Goal: Task Accomplishment & Management: Complete application form

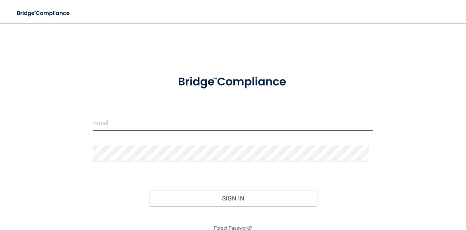
click at [179, 118] on input "email" at bounding box center [232, 122] width 279 height 16
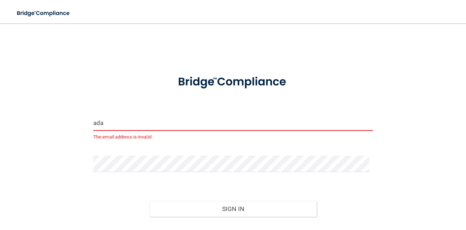
type input "[EMAIL_ADDRESS][DOMAIN_NAME]"
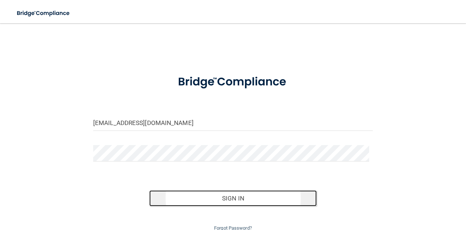
click at [241, 202] on button "Sign In" at bounding box center [233, 198] width 168 height 16
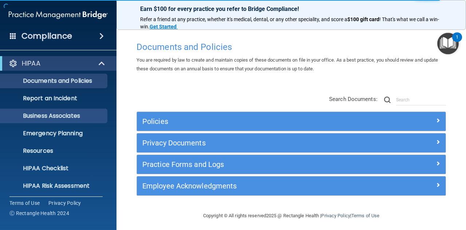
scroll to position [72, 0]
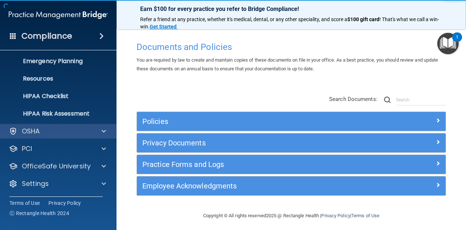
click at [64, 124] on div "OSHA" at bounding box center [58, 131] width 117 height 15
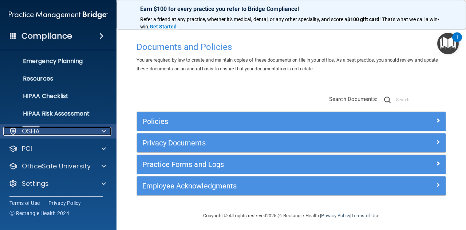
click at [102, 128] on span at bounding box center [104, 131] width 4 height 9
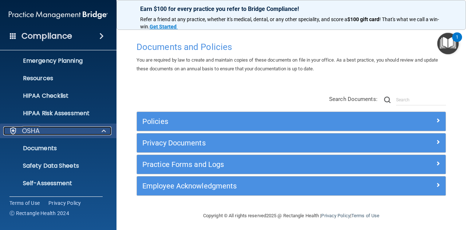
click at [102, 128] on span at bounding box center [104, 130] width 4 height 9
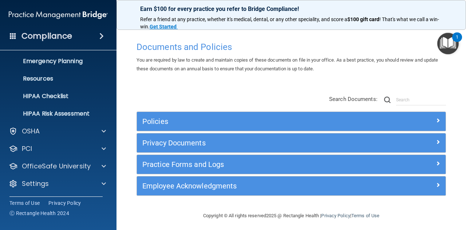
click at [70, 139] on div "HIPAA Documents and Policies Report an Incident Business Associates Emergency P…" at bounding box center [58, 88] width 117 height 215
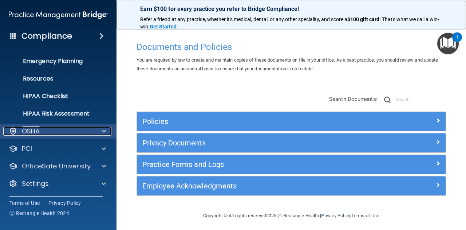
click at [68, 134] on div "OSHA" at bounding box center [48, 131] width 90 height 9
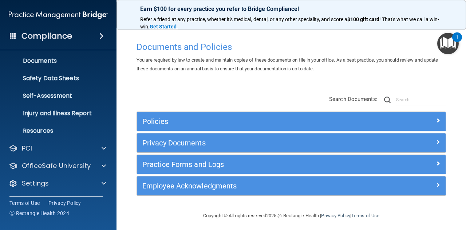
scroll to position [0, 0]
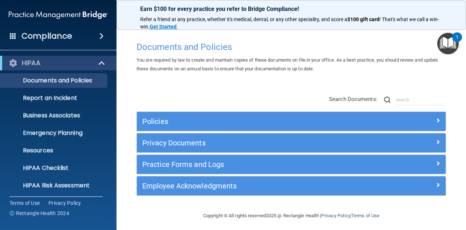
click at [88, 41] on div "Compliance" at bounding box center [58, 36] width 116 height 16
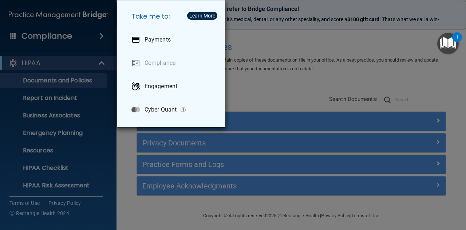
click at [93, 116] on div "Take me to: Payments Compliance Engagement Cyber Quant" at bounding box center [233, 115] width 466 height 230
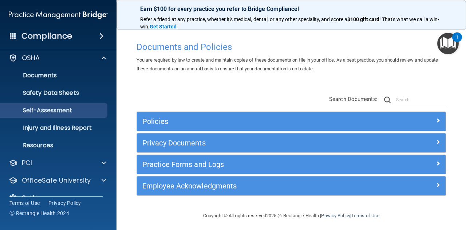
scroll to position [159, 0]
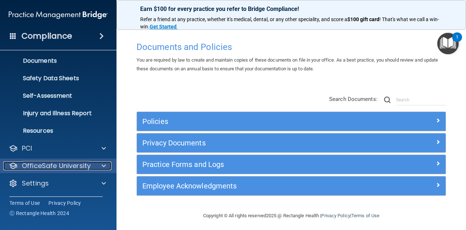
click at [63, 165] on p "OfficeSafe University" at bounding box center [56, 165] width 69 height 9
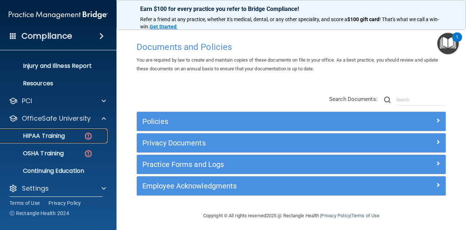
click at [61, 138] on p "HIPAA Training" at bounding box center [35, 135] width 60 height 7
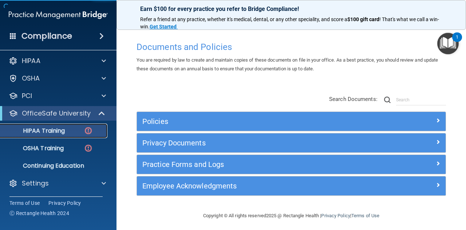
scroll to position [3, 0]
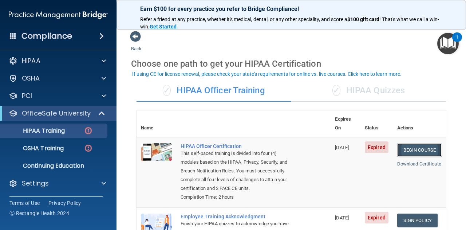
click at [416, 143] on link "Begin Course" at bounding box center [419, 149] width 44 height 13
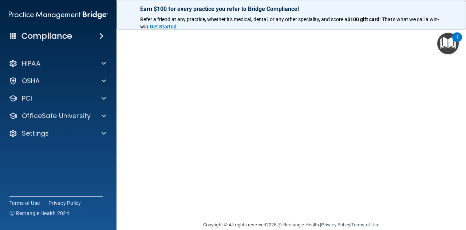
scroll to position [83, 0]
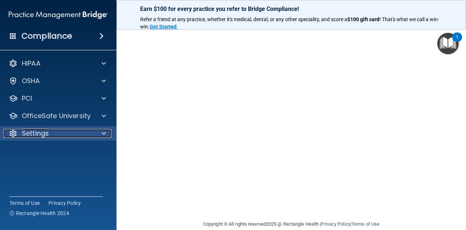
click at [28, 131] on p "Settings" at bounding box center [35, 133] width 27 height 9
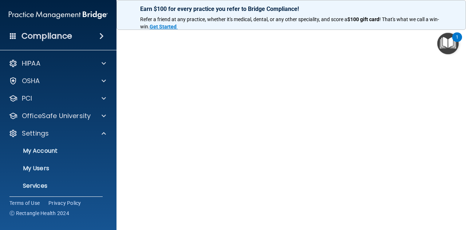
scroll to position [28, 0]
click at [68, 151] on p "My Account" at bounding box center [54, 150] width 99 height 7
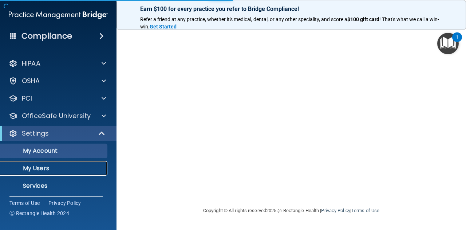
click at [45, 164] on link "My Users" at bounding box center [50, 168] width 115 height 15
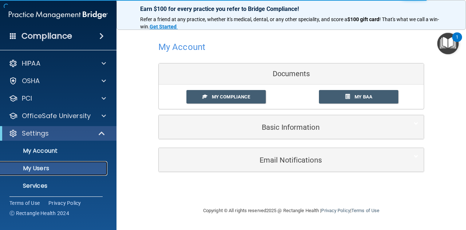
select select "20"
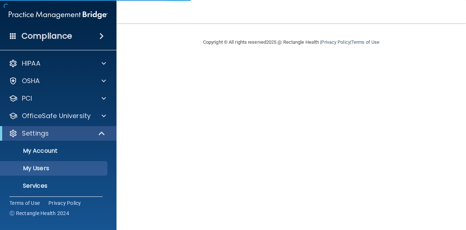
select select "20"
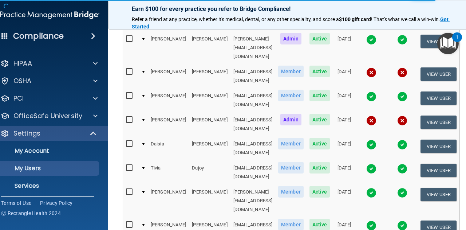
scroll to position [118, 0]
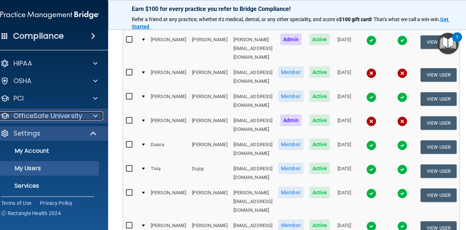
click at [85, 114] on div at bounding box center [94, 115] width 18 height 9
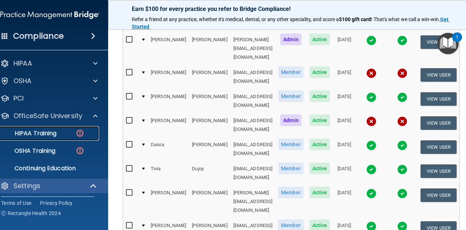
click at [35, 136] on p "HIPAA Training" at bounding box center [26, 133] width 60 height 7
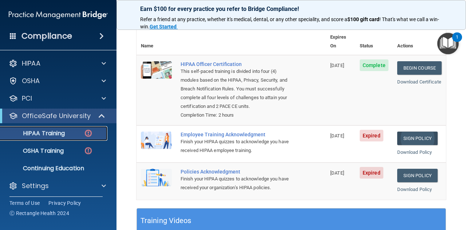
scroll to position [82, 0]
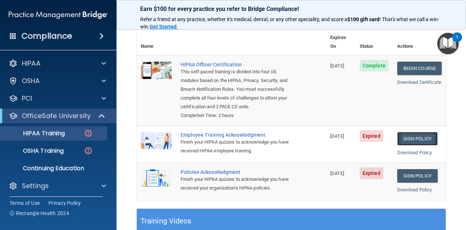
click at [410, 136] on link "Sign Policy" at bounding box center [417, 138] width 40 height 13
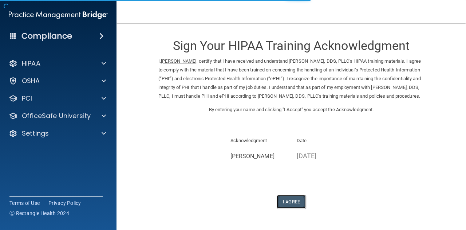
click at [292, 208] on button "I Agree" at bounding box center [291, 201] width 29 height 13
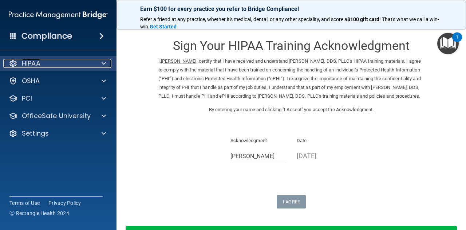
click at [55, 65] on div "HIPAA" at bounding box center [48, 63] width 90 height 9
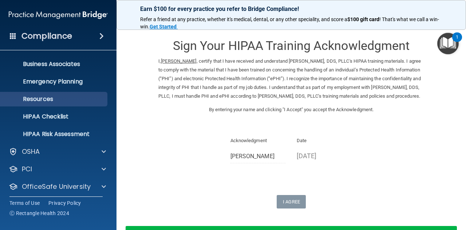
scroll to position [72, 0]
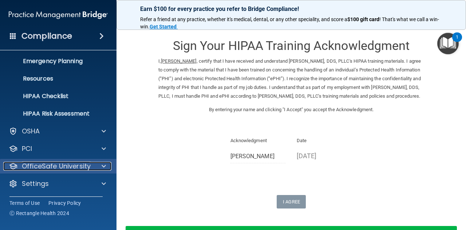
click at [81, 166] on p "OfficeSafe University" at bounding box center [56, 166] width 69 height 9
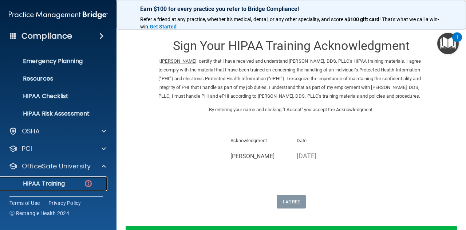
click at [79, 180] on div "HIPAA Training" at bounding box center [54, 183] width 99 height 7
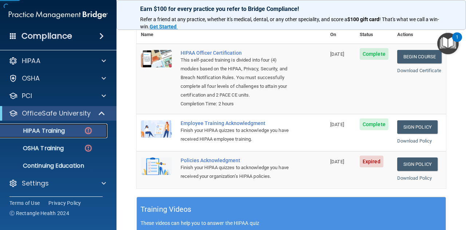
scroll to position [113, 0]
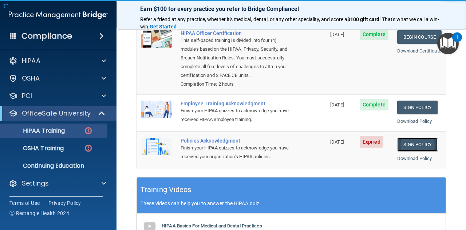
click at [409, 142] on link "Sign Policy" at bounding box center [417, 144] width 40 height 13
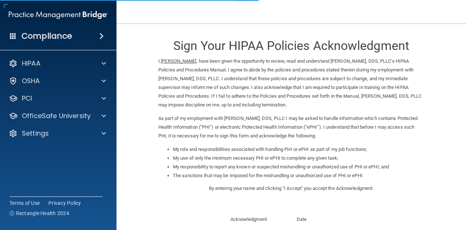
scroll to position [104, 0]
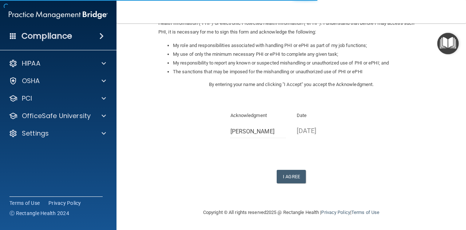
click at [283, 183] on form "Sign Your HIPAA Policies Acknowledgment I, [PERSON_NAME] , have been given the …" at bounding box center [291, 64] width 320 height 274
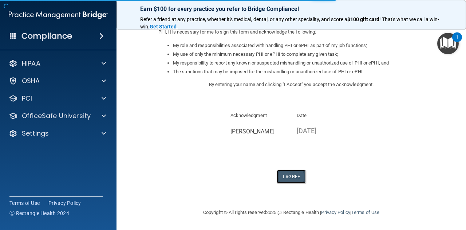
click at [285, 179] on button "I Agree" at bounding box center [291, 176] width 29 height 13
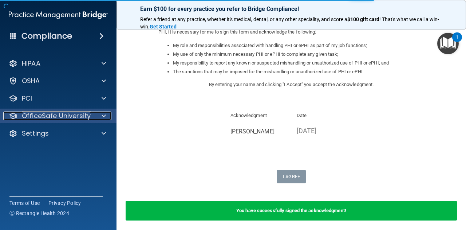
click at [87, 113] on p "OfficeSafe University" at bounding box center [56, 115] width 69 height 9
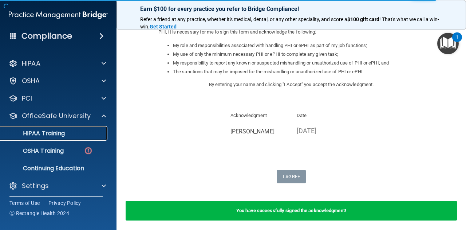
click at [76, 130] on div "HIPAA Training" at bounding box center [54, 133] width 99 height 7
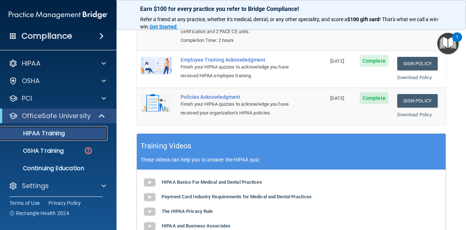
scroll to position [157, 0]
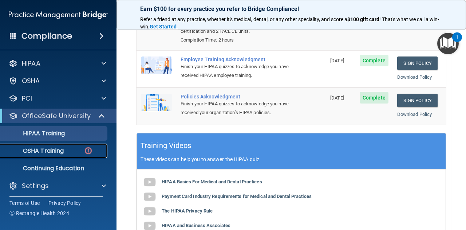
click at [60, 149] on p "OSHA Training" at bounding box center [34, 150] width 59 height 7
